Goal: Task Accomplishment & Management: Use online tool/utility

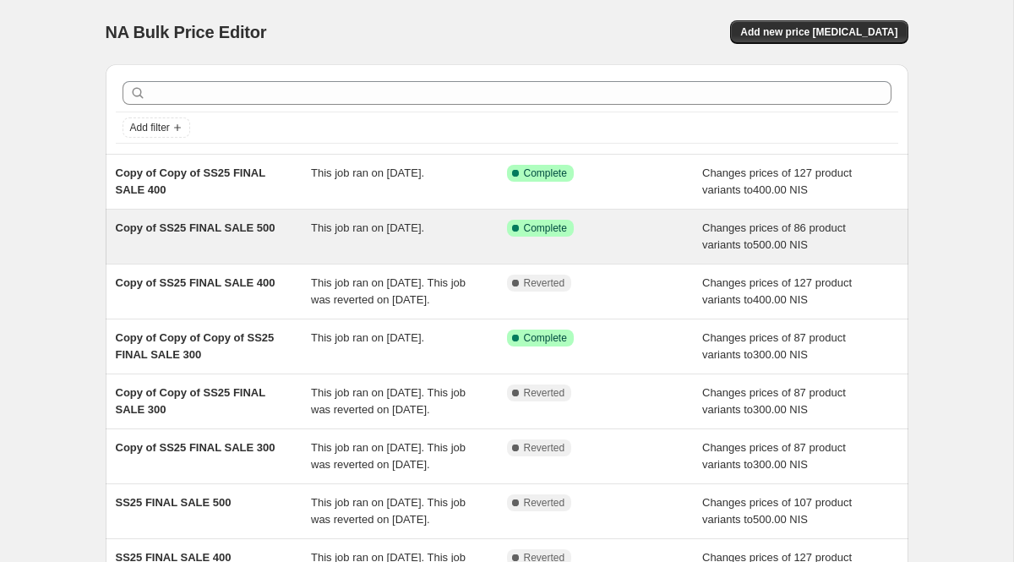
click at [251, 221] on span "Copy of SS25 FINAL SALE 500" at bounding box center [196, 227] width 160 height 13
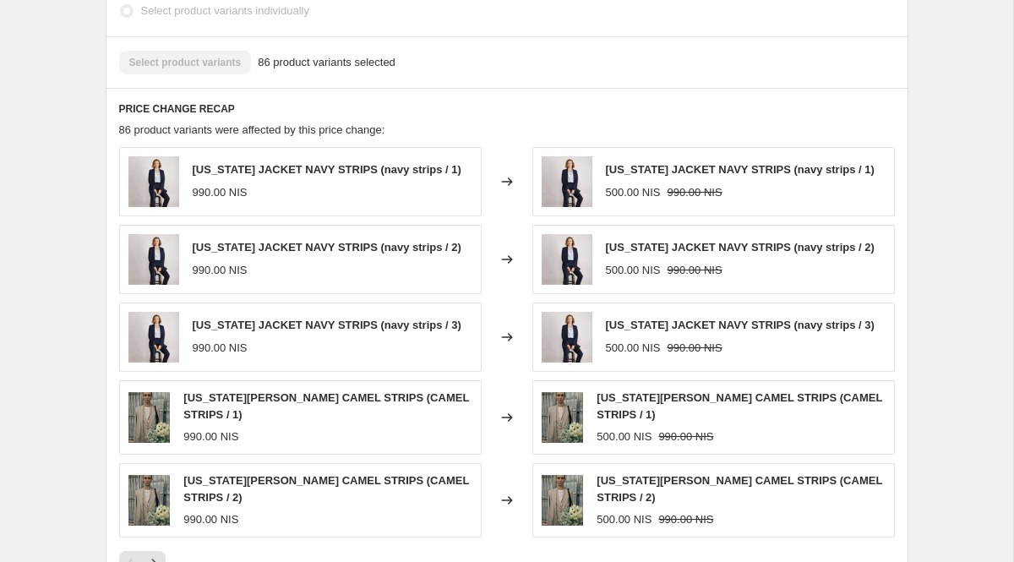
scroll to position [1014, 0]
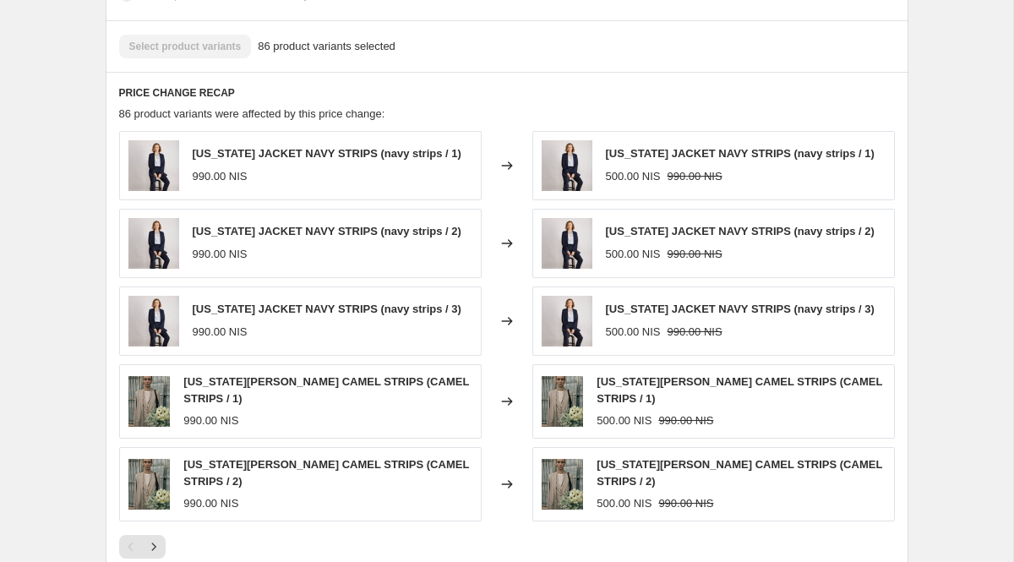
click at [350, 111] on span "86 product variants were affected by this price change:" at bounding box center [252, 113] width 266 height 13
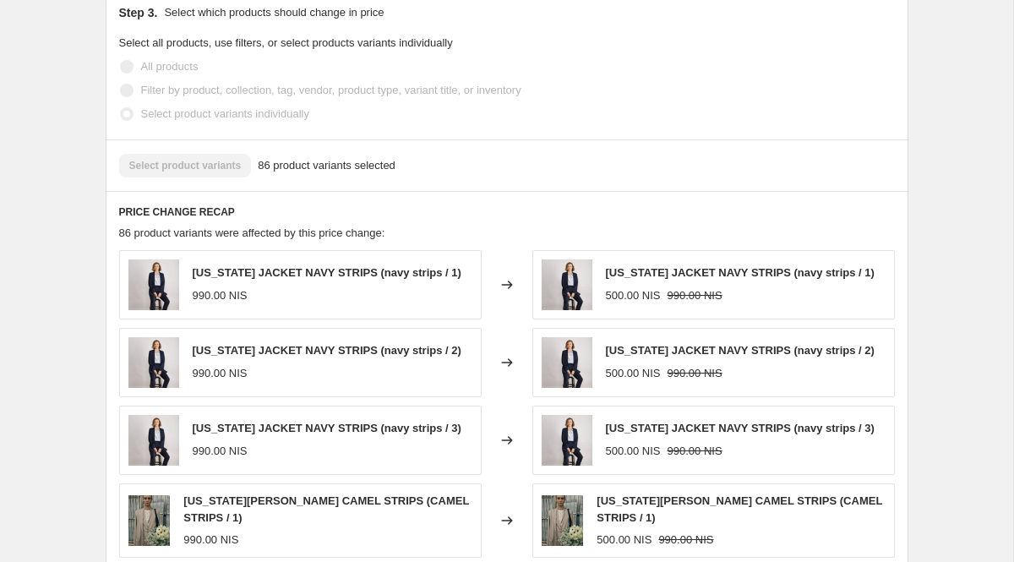
scroll to position [896, 0]
click at [343, 162] on span "86 product variants selected" at bounding box center [327, 164] width 138 height 17
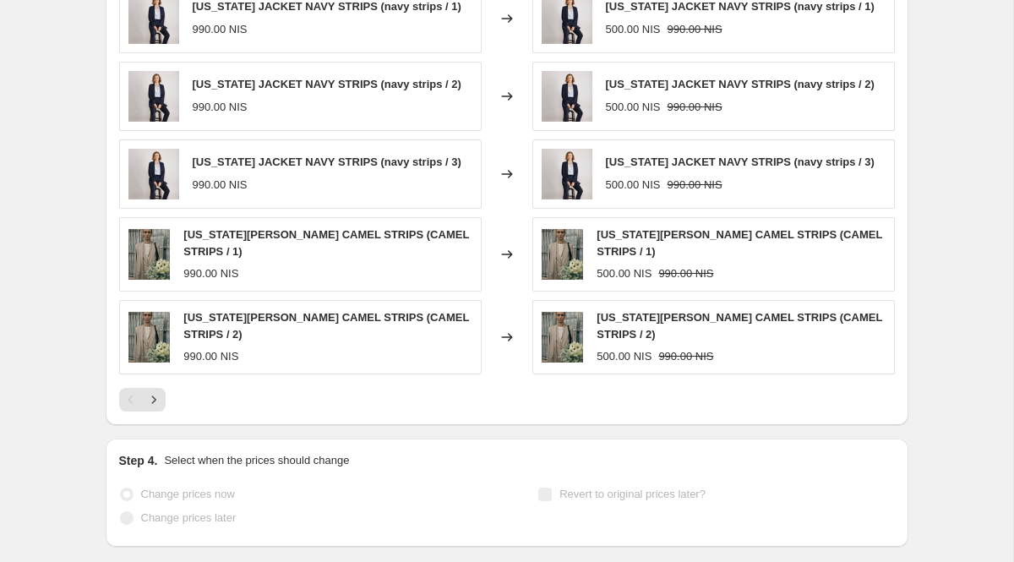
scroll to position [1249, 0]
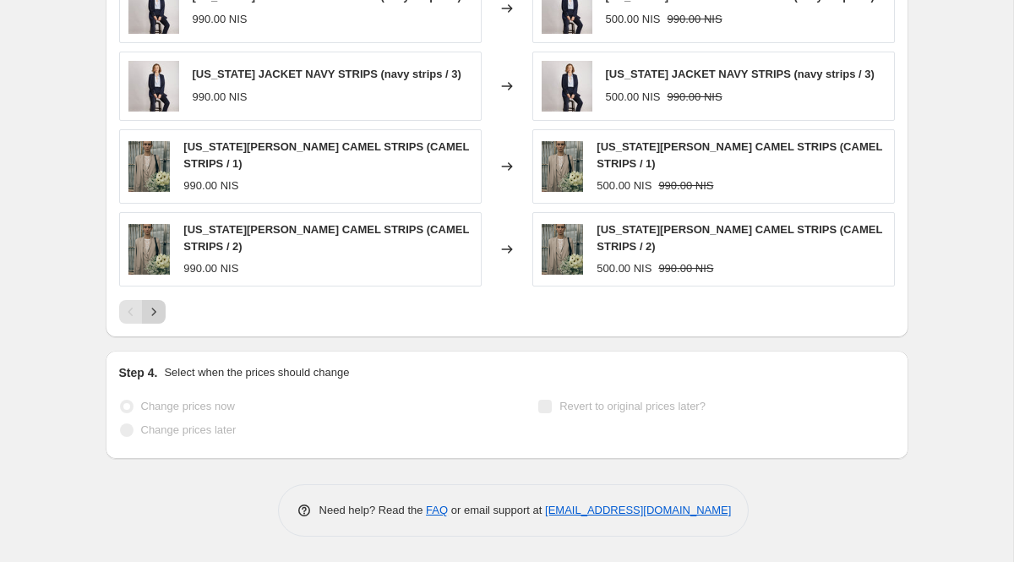
click at [159, 315] on icon "Next" at bounding box center [153, 311] width 17 height 17
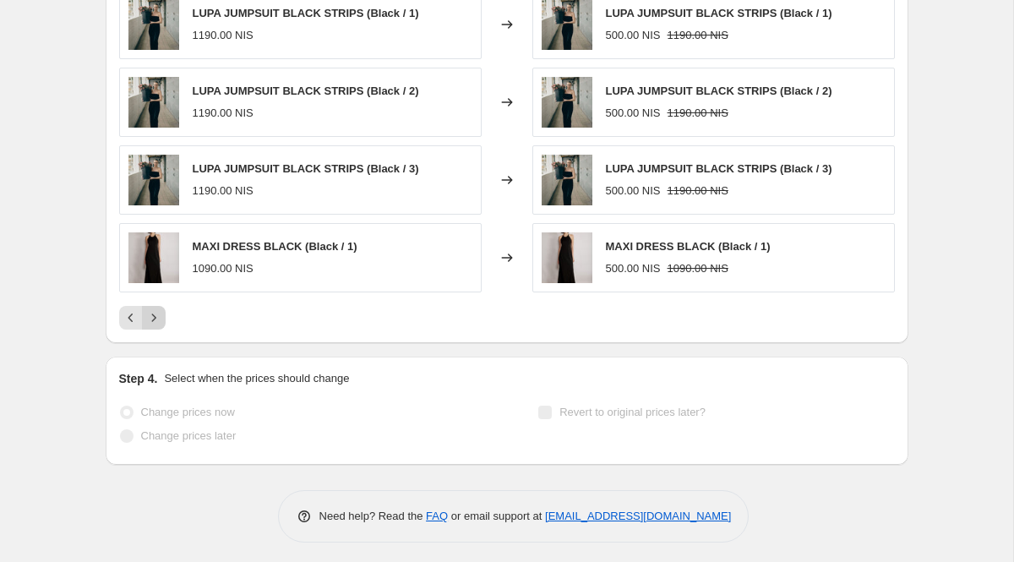
scroll to position [1244, 0]
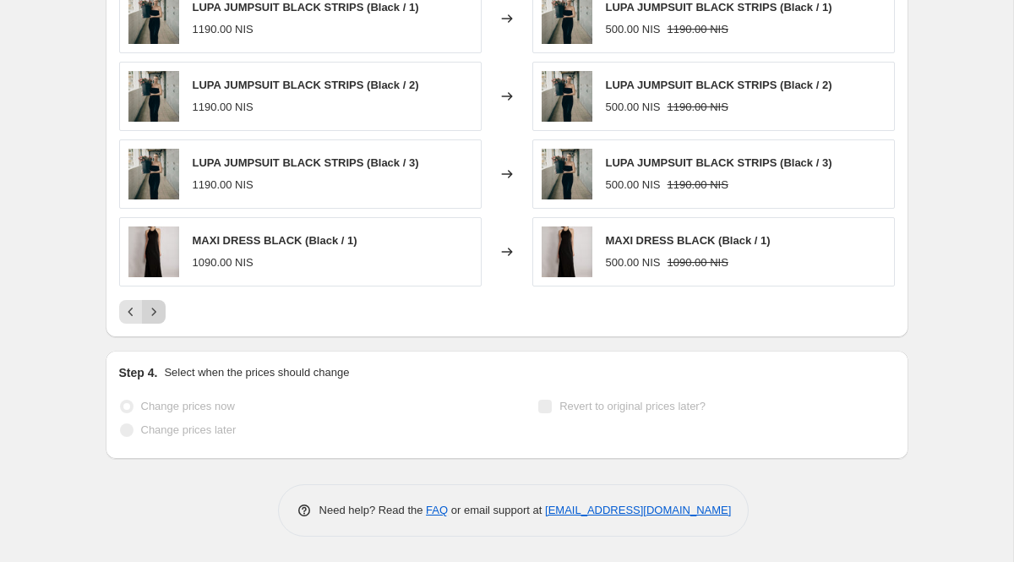
click at [159, 315] on icon "Next" at bounding box center [153, 311] width 17 height 17
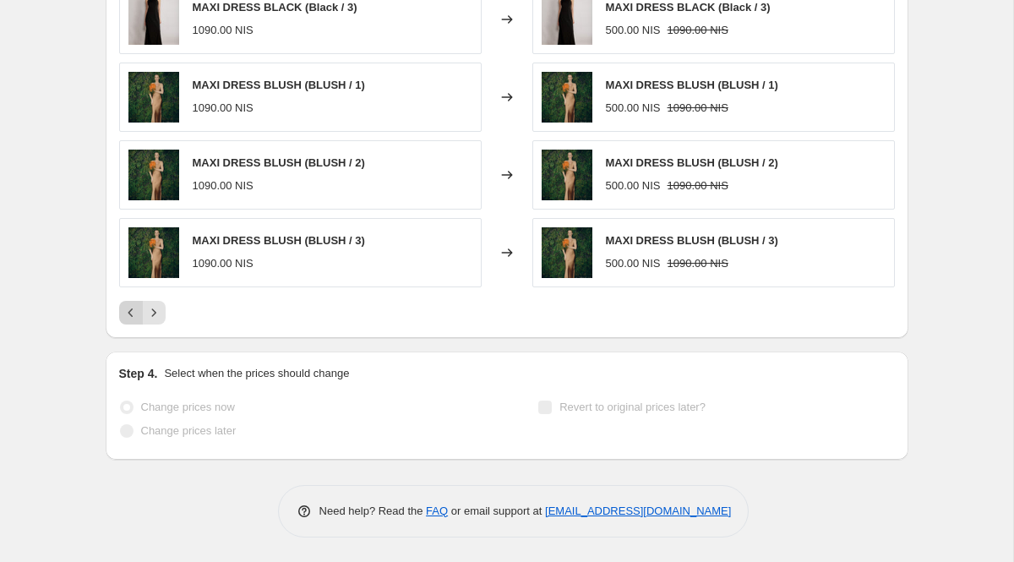
click at [128, 316] on icon "Previous" at bounding box center [130, 312] width 17 height 17
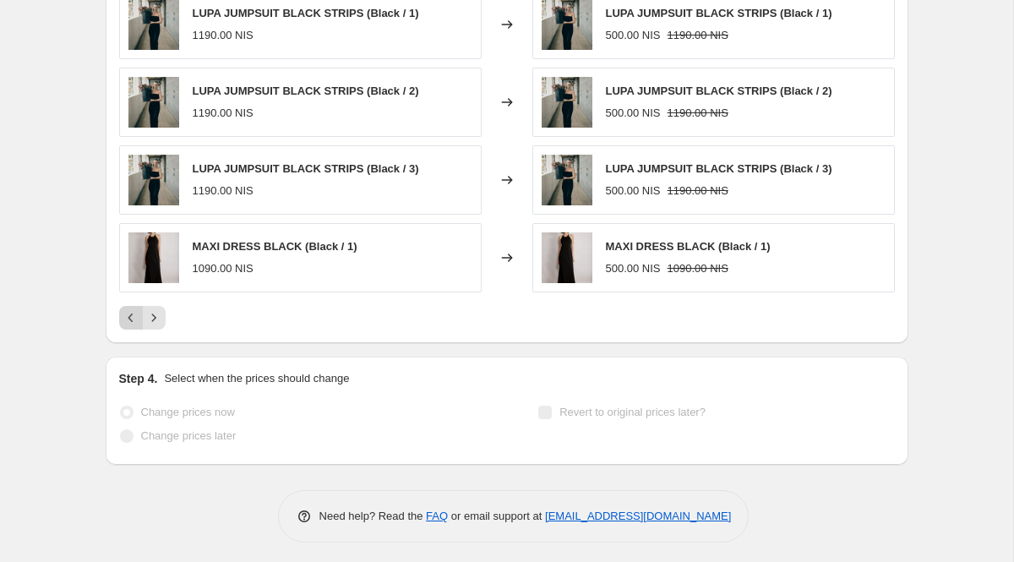
click at [128, 317] on icon "Previous" at bounding box center [130, 317] width 5 height 8
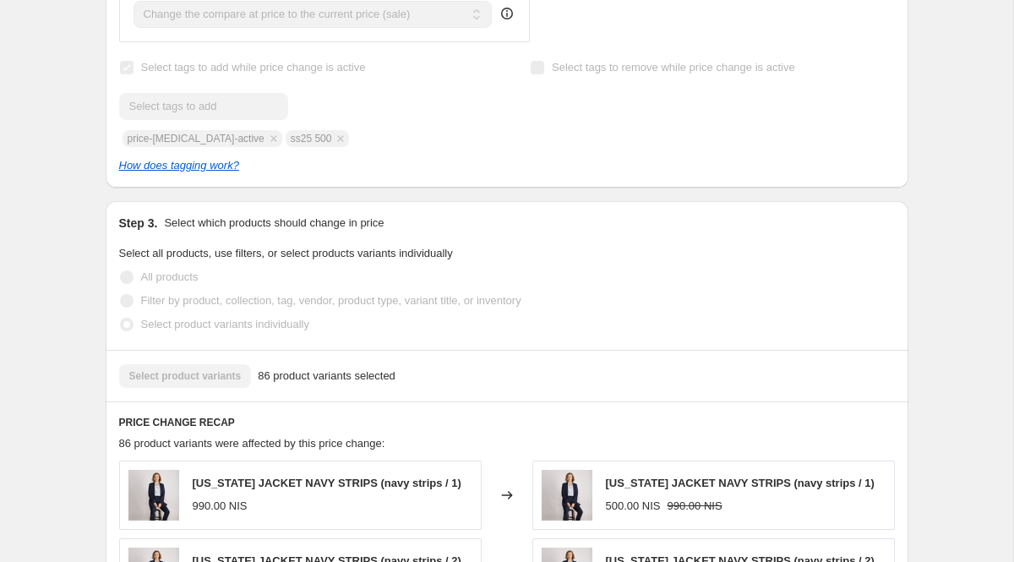
scroll to position [688, 0]
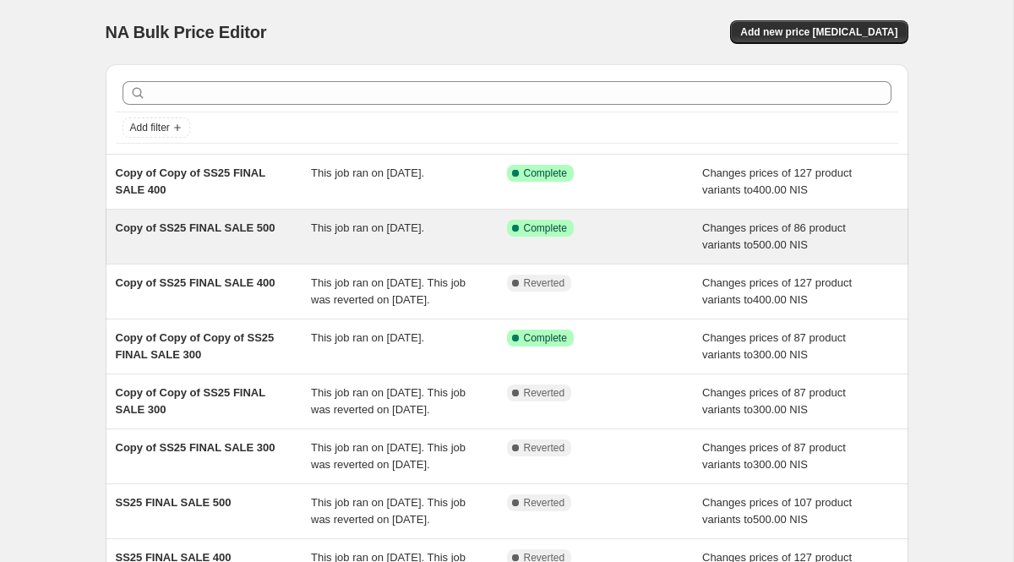
click at [236, 229] on span "Copy of SS25 FINAL SALE 500" at bounding box center [196, 227] width 160 height 13
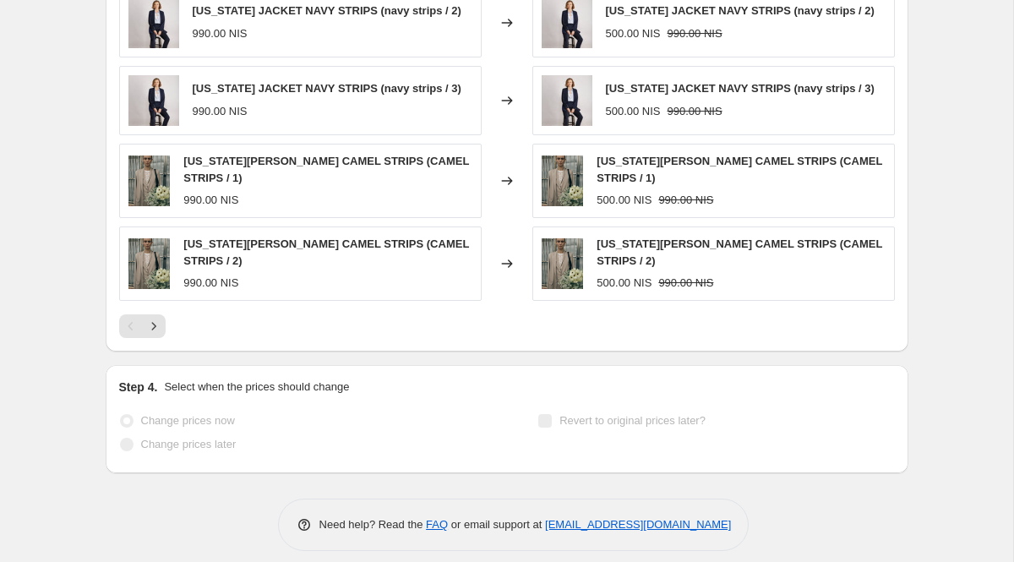
scroll to position [1249, 0]
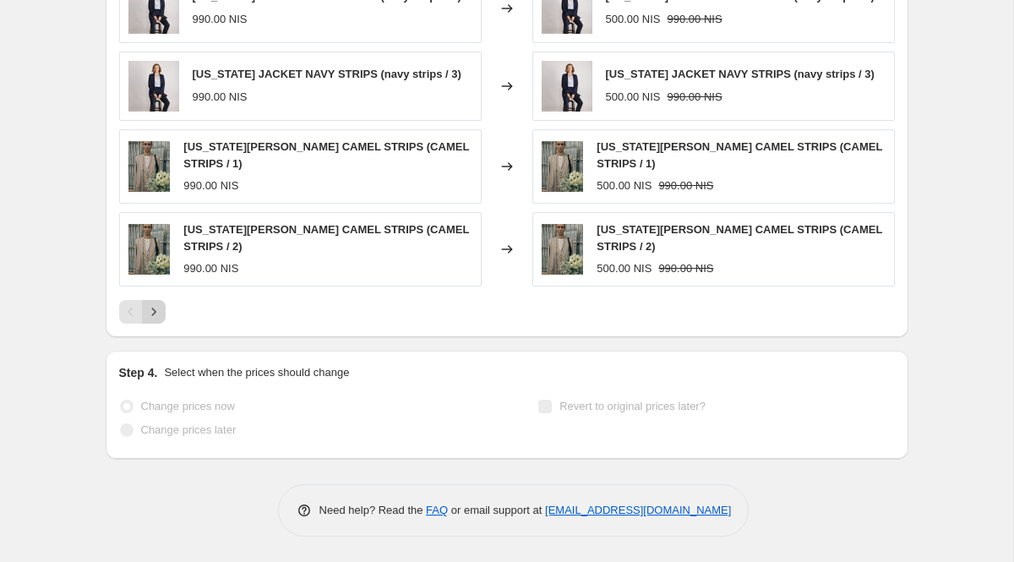
click at [155, 304] on icon "Next" at bounding box center [153, 311] width 17 height 17
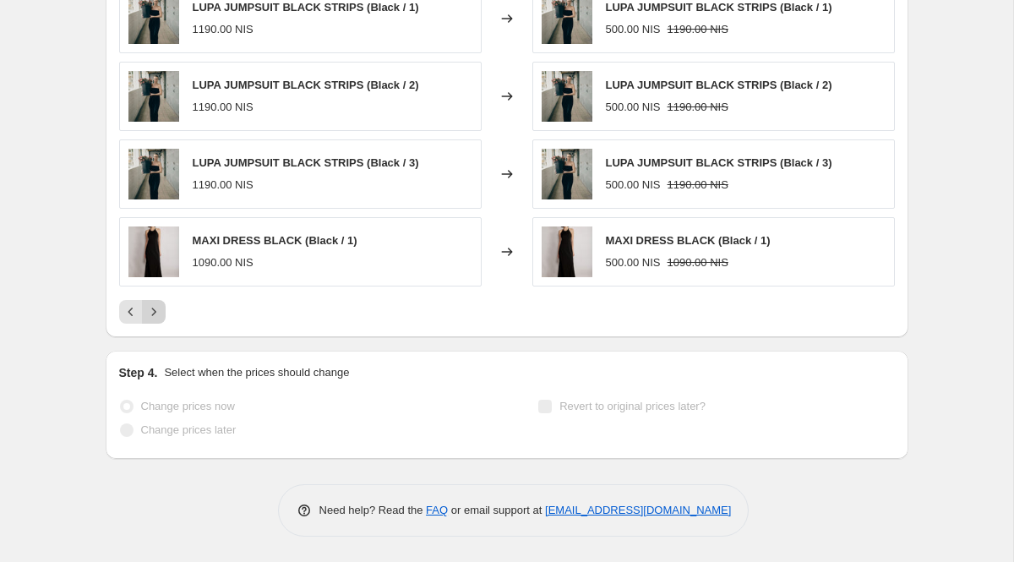
click at [155, 304] on icon "Next" at bounding box center [153, 311] width 17 height 17
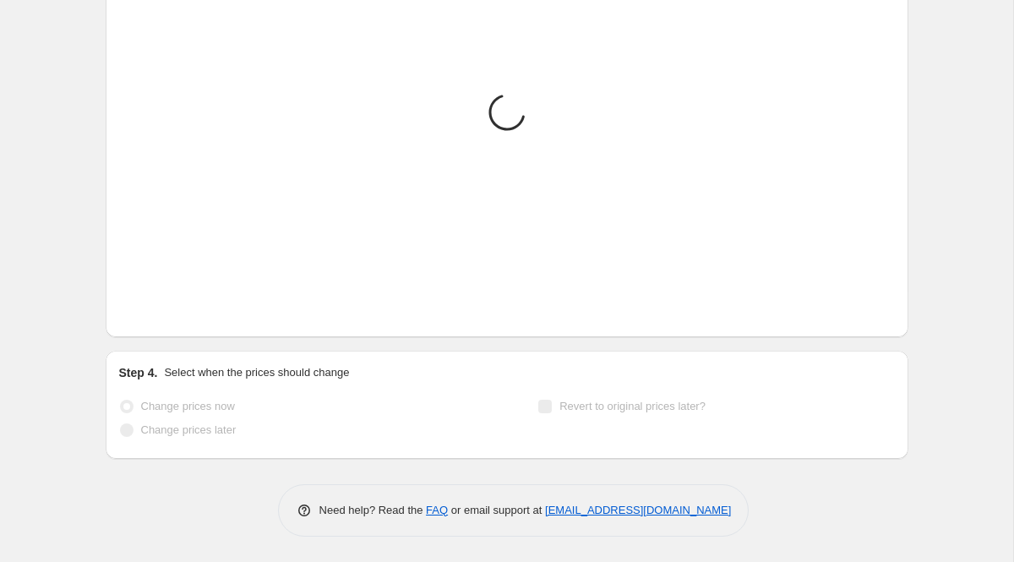
scroll to position [1238, 0]
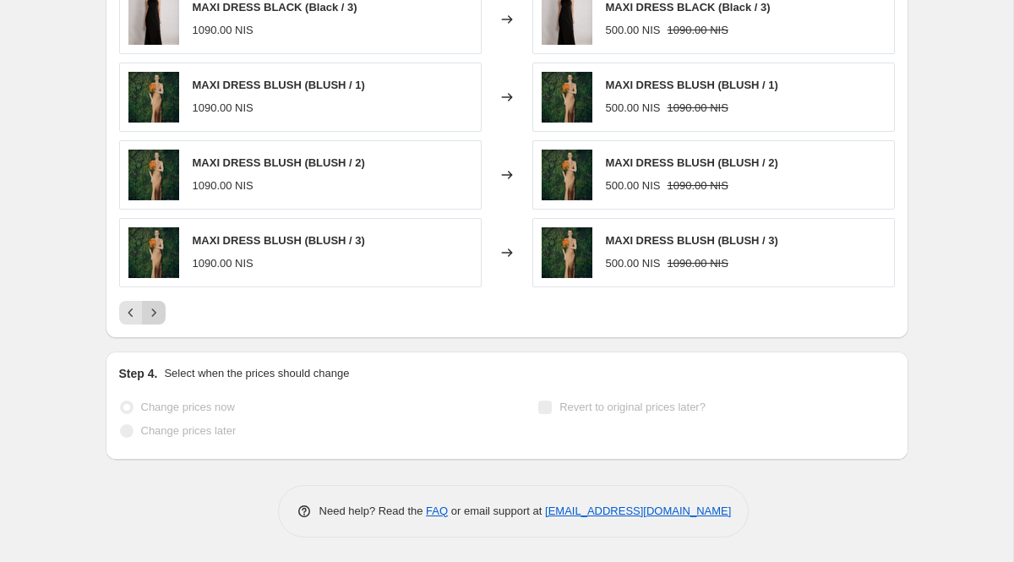
click at [155, 304] on icon "Next" at bounding box center [153, 312] width 17 height 17
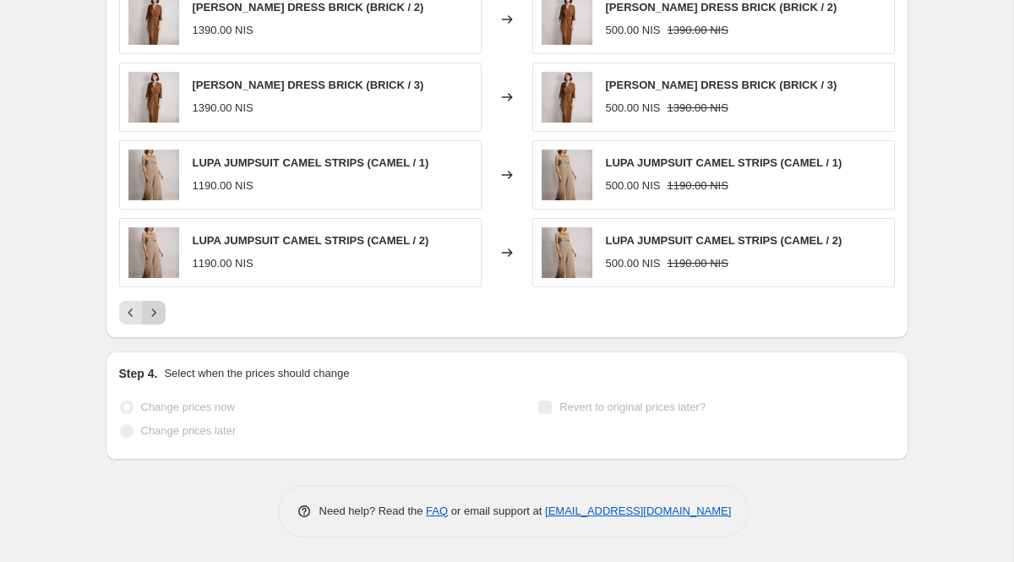
click at [155, 304] on icon "Next" at bounding box center [153, 312] width 17 height 17
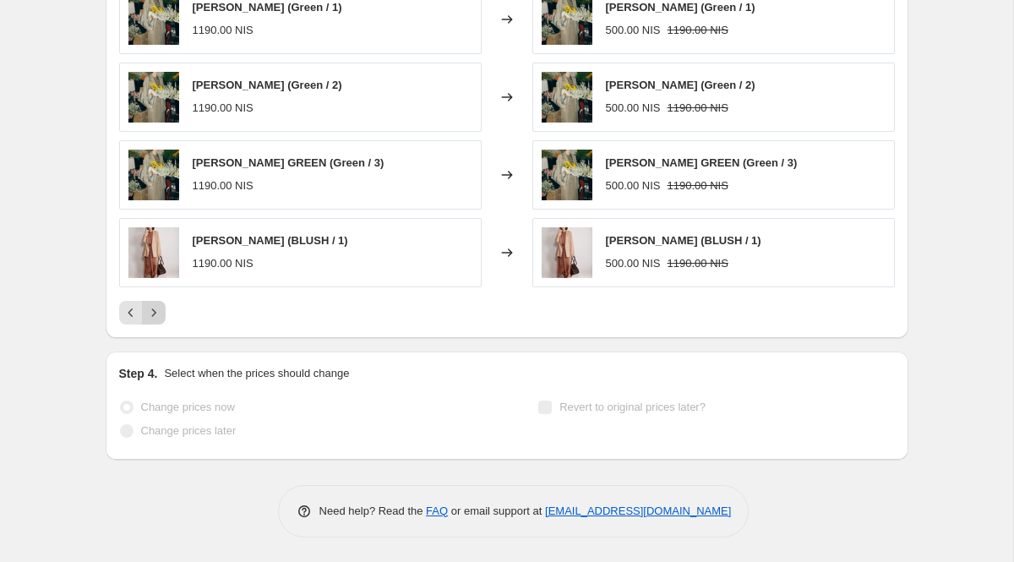
click at [155, 304] on icon "Next" at bounding box center [153, 312] width 17 height 17
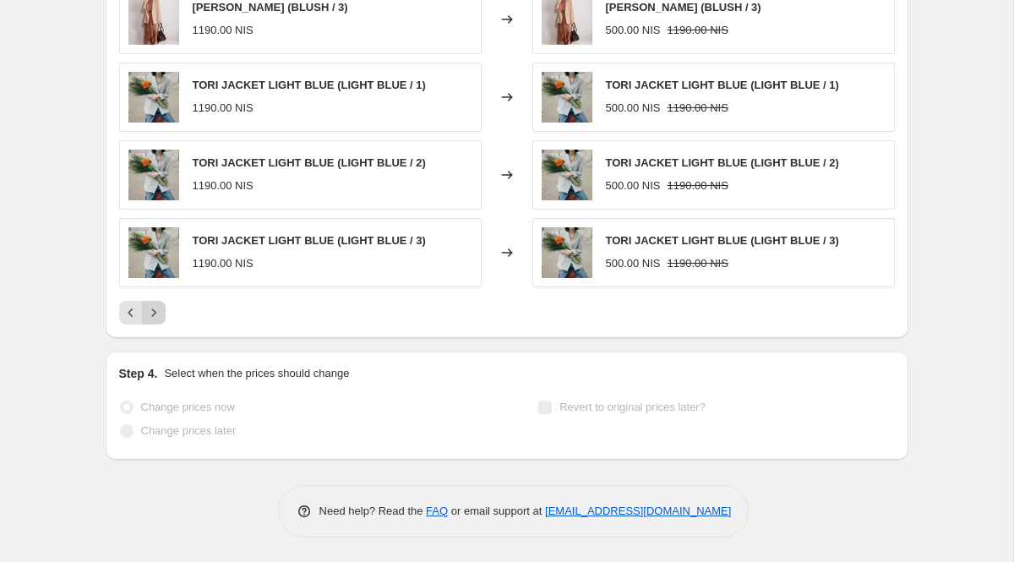
click at [155, 304] on icon "Next" at bounding box center [153, 312] width 17 height 17
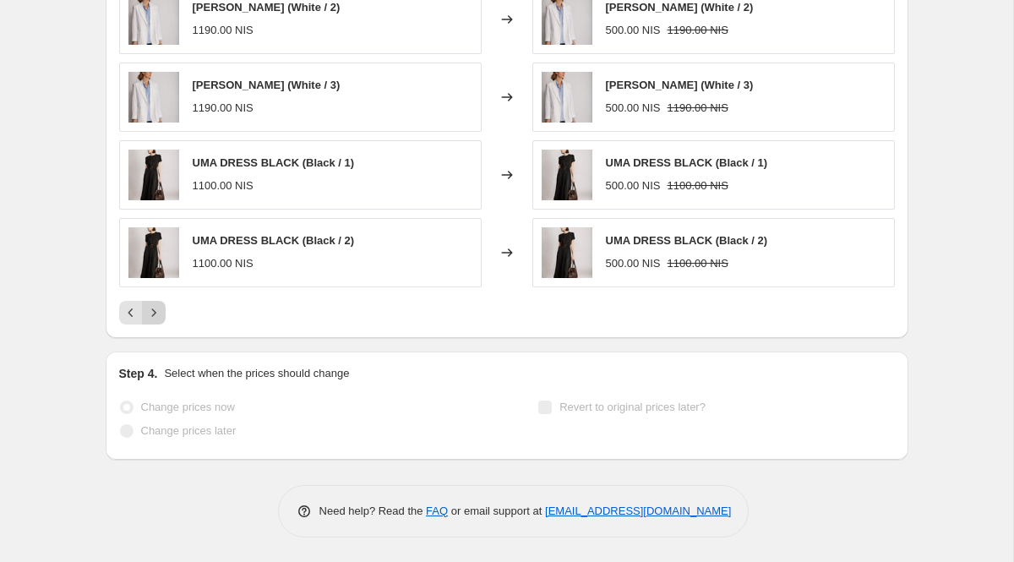
click at [155, 304] on icon "Next" at bounding box center [153, 312] width 17 height 17
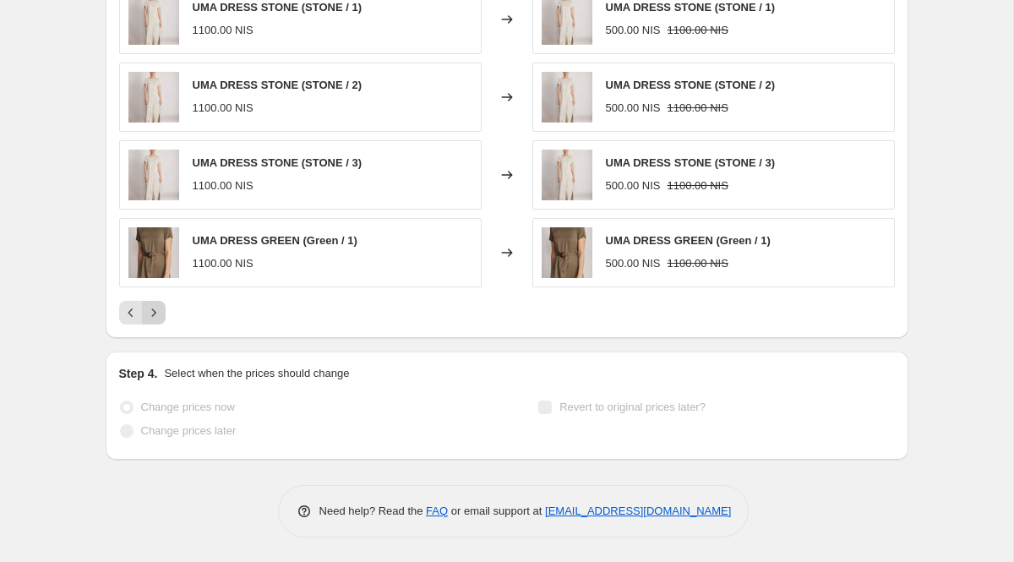
click at [155, 304] on icon "Next" at bounding box center [153, 312] width 17 height 17
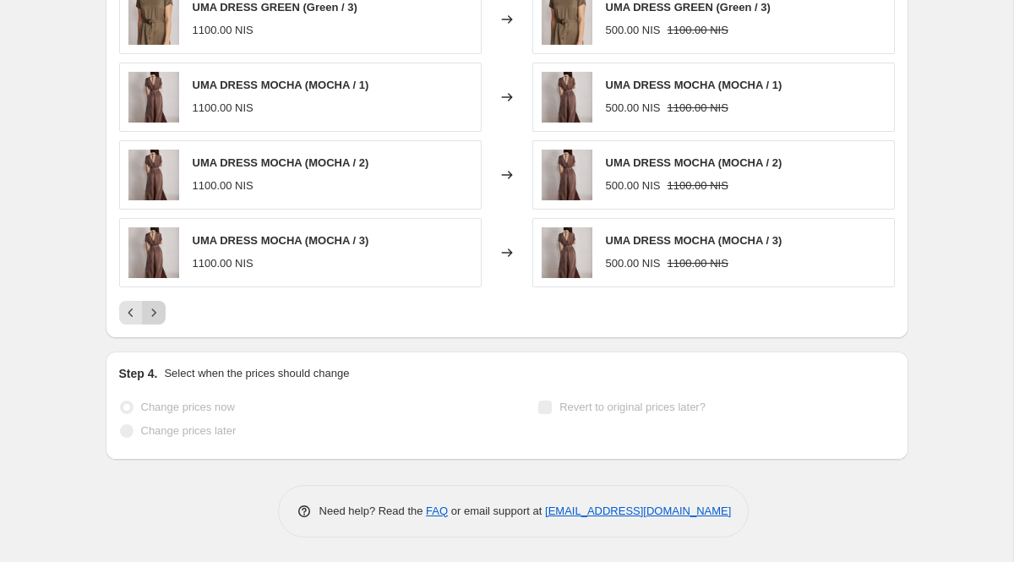
click at [155, 304] on icon "Next" at bounding box center [153, 312] width 17 height 17
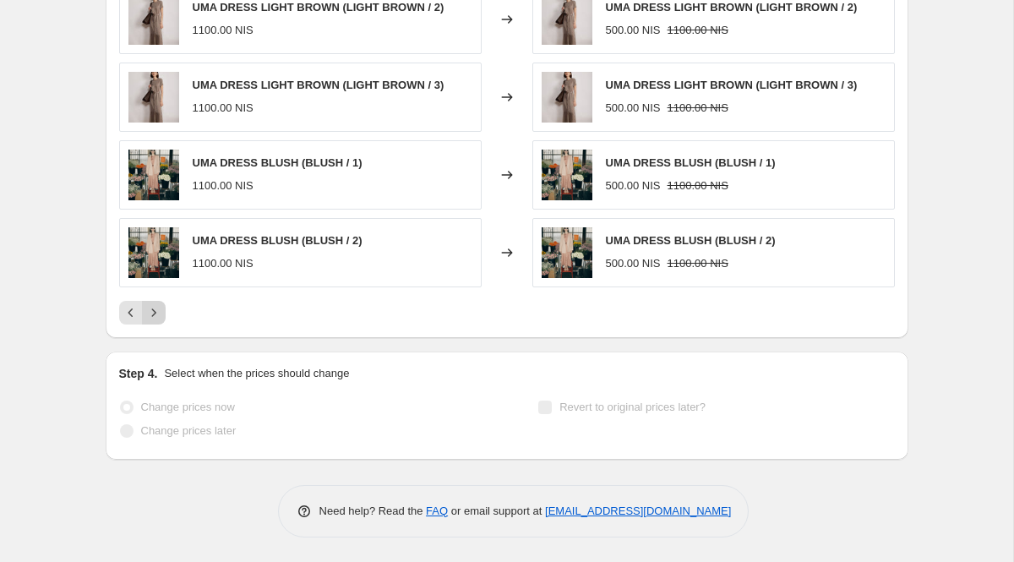
click at [155, 304] on icon "Next" at bounding box center [153, 312] width 17 height 17
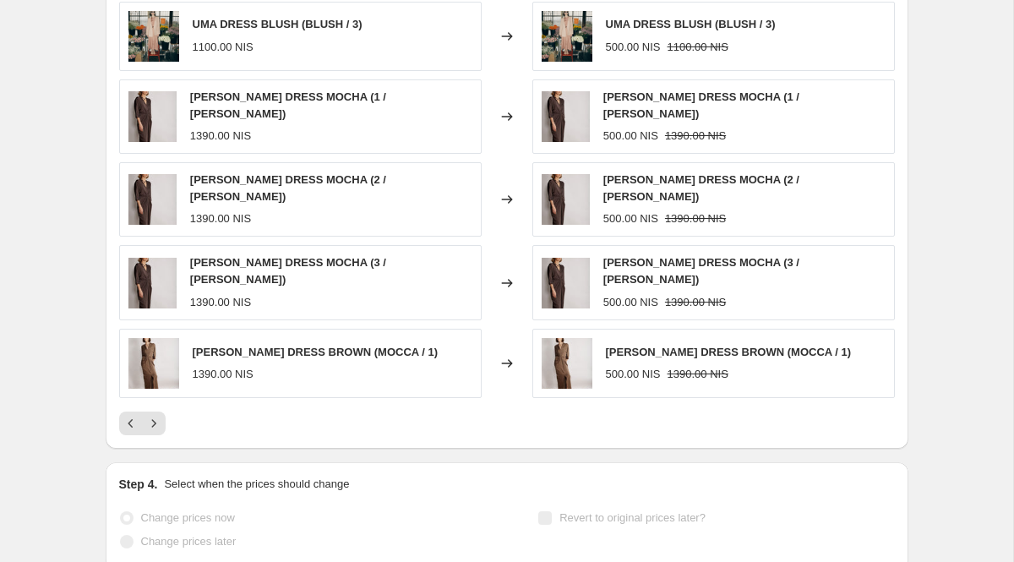
scroll to position [1127, 0]
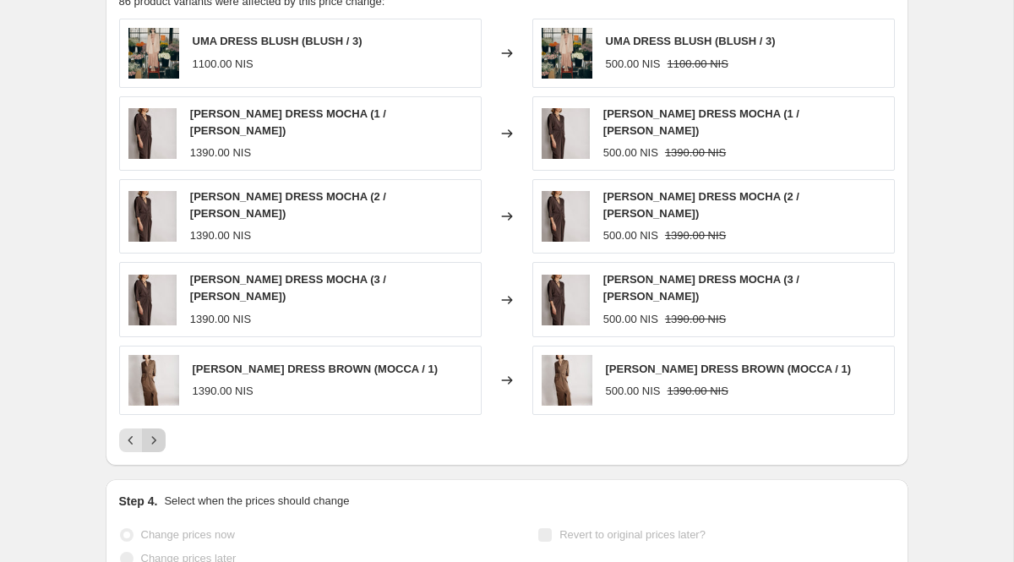
click at [160, 432] on icon "Next" at bounding box center [153, 440] width 17 height 17
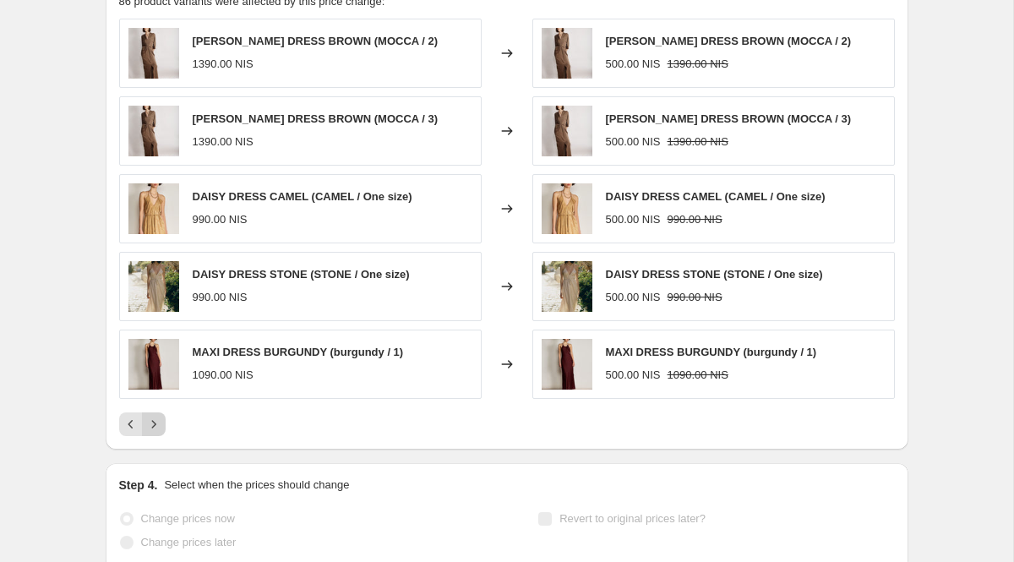
click at [160, 427] on icon "Next" at bounding box center [153, 424] width 17 height 17
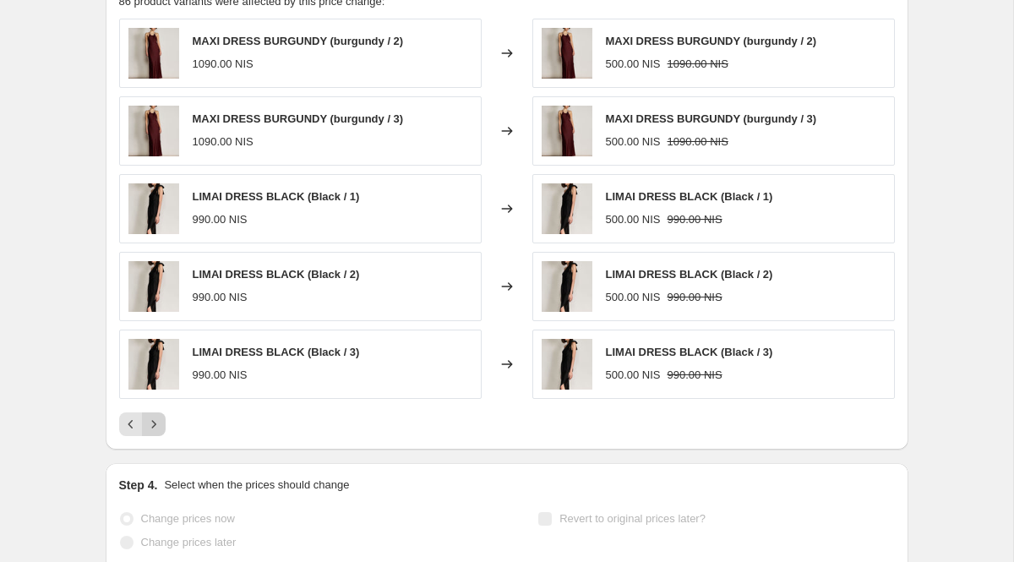
click at [160, 427] on icon "Next" at bounding box center [153, 424] width 17 height 17
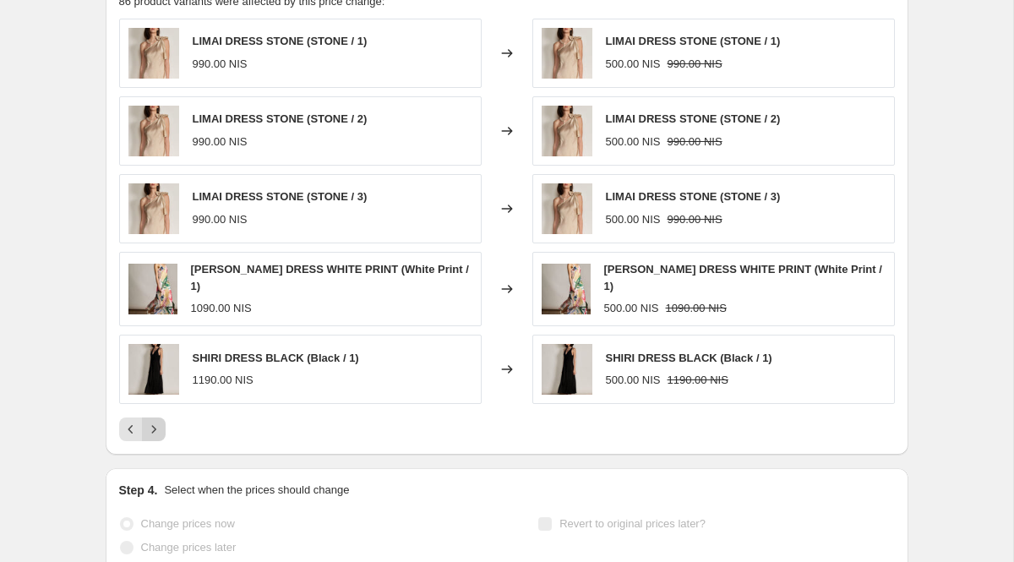
click at [160, 427] on icon "Next" at bounding box center [153, 429] width 17 height 17
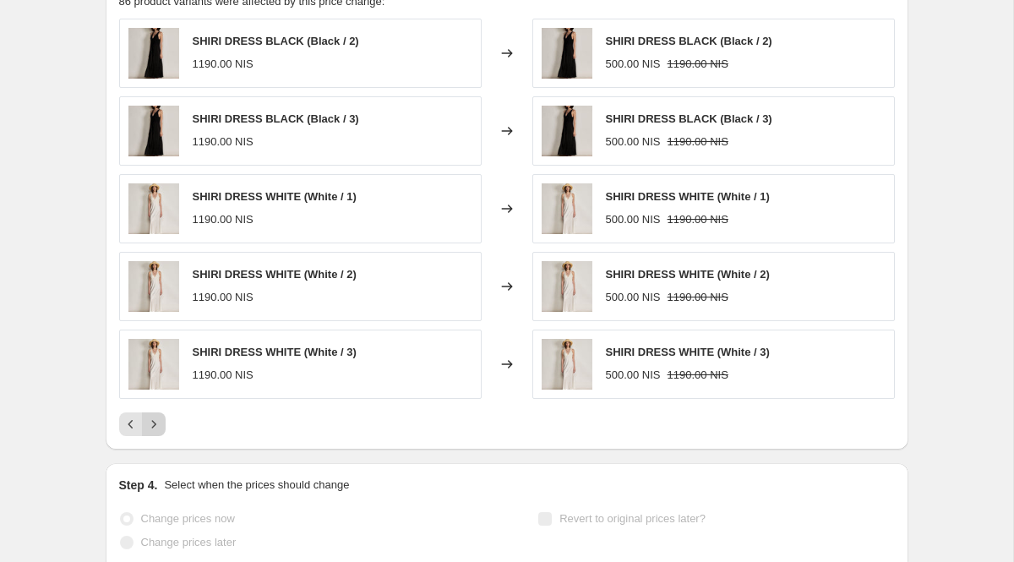
click at [160, 427] on icon "Next" at bounding box center [153, 424] width 17 height 17
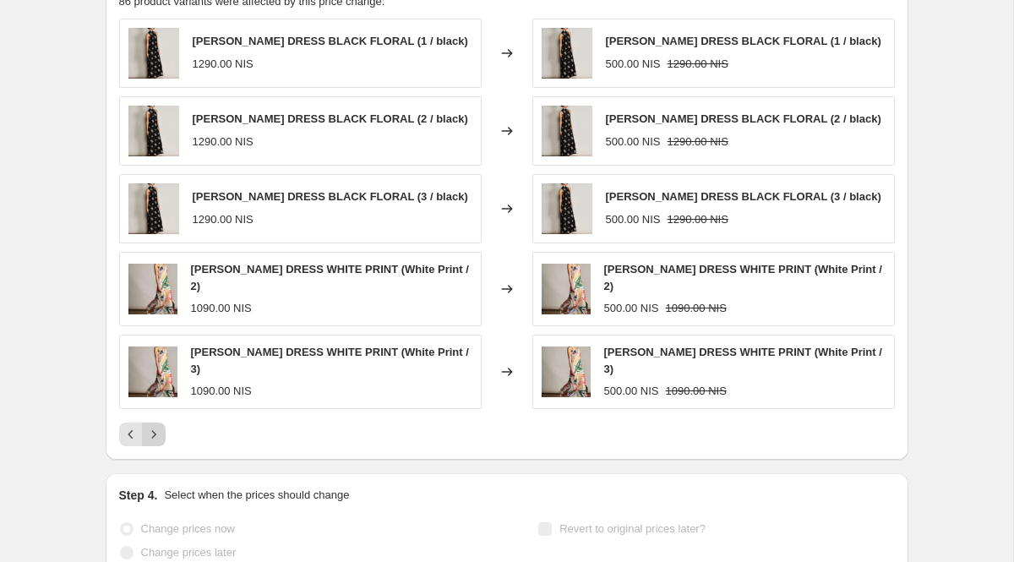
click at [160, 427] on icon "Next" at bounding box center [153, 434] width 17 height 17
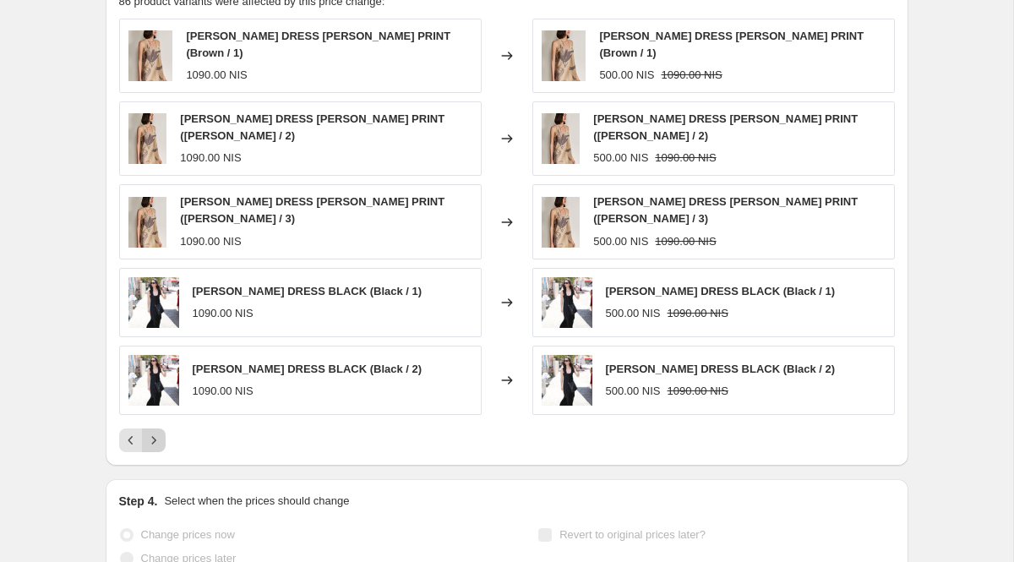
click at [160, 432] on icon "Next" at bounding box center [153, 440] width 17 height 17
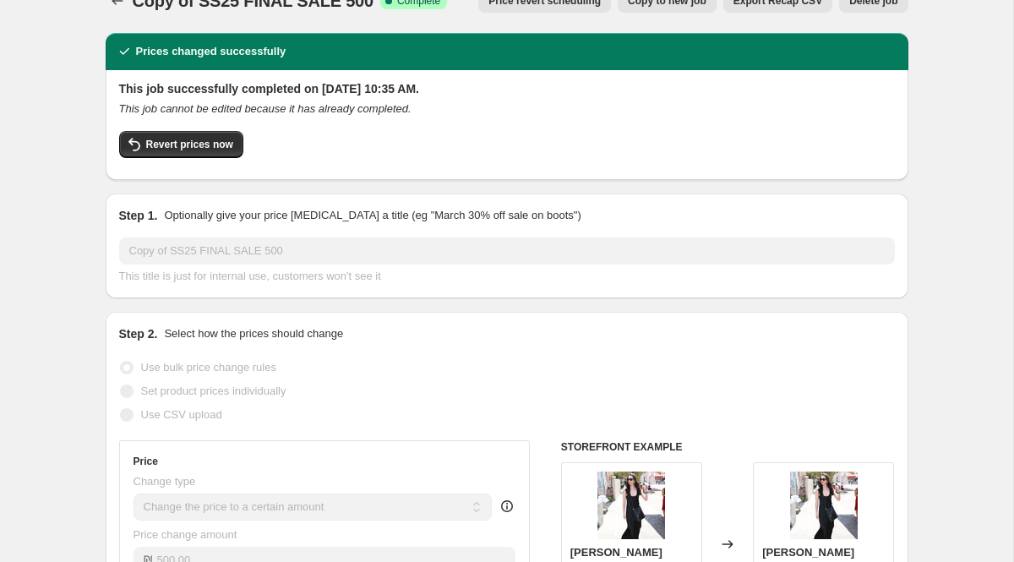
scroll to position [0, 0]
